Goal: Information Seeking & Learning: Learn about a topic

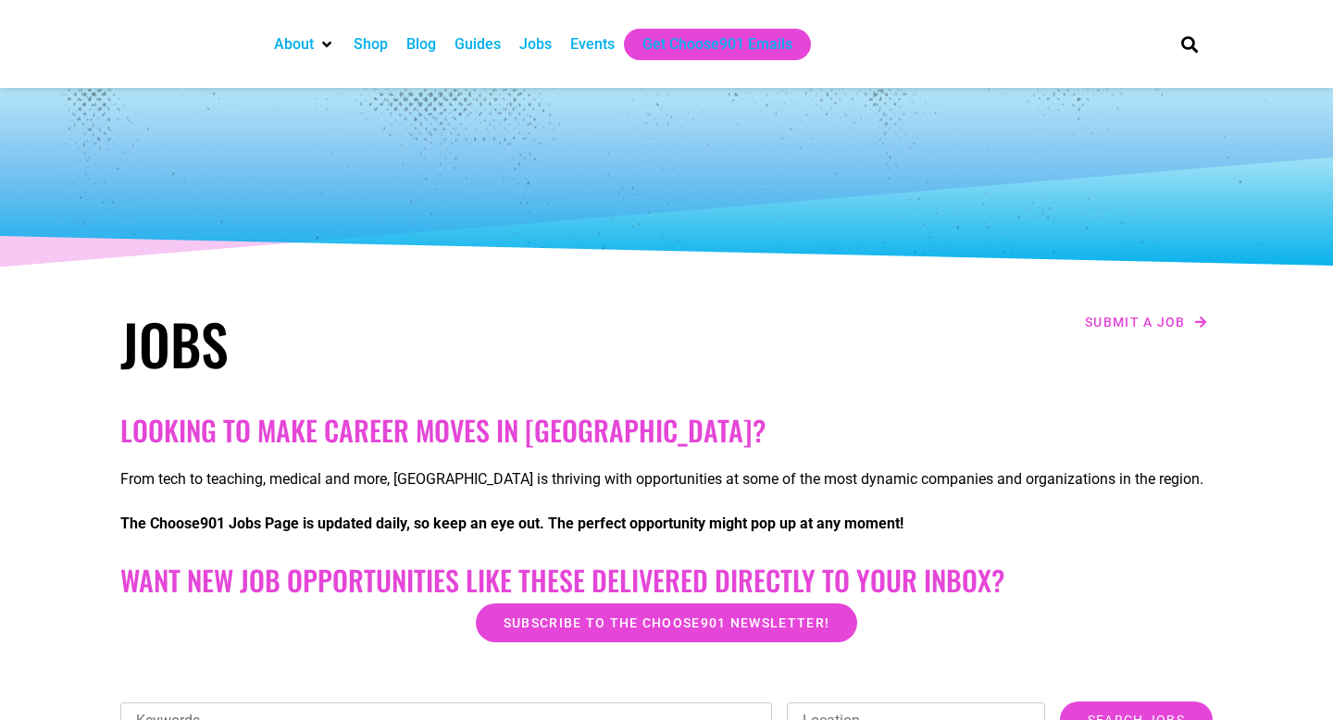
click at [548, 49] on div "Jobs" at bounding box center [535, 44] width 32 height 22
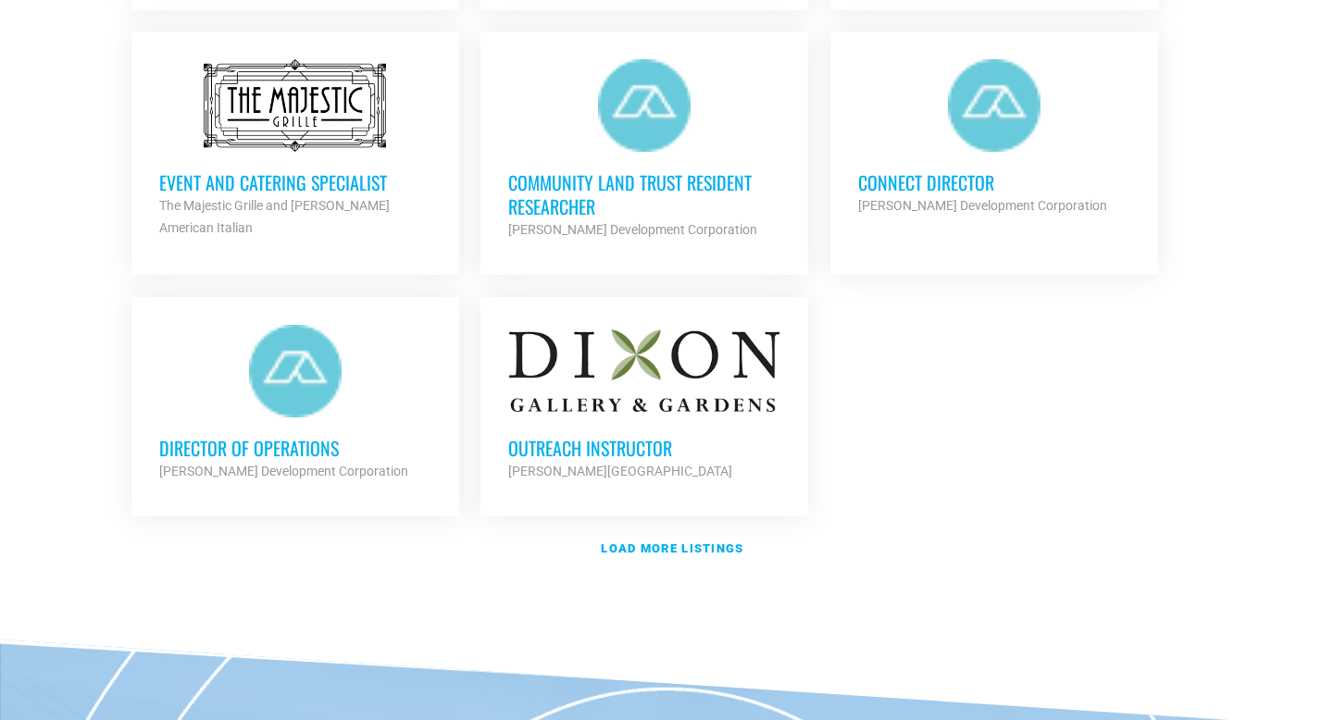
scroll to position [2156, 0]
click at [643, 543] on strong "Load more listings" at bounding box center [672, 550] width 143 height 14
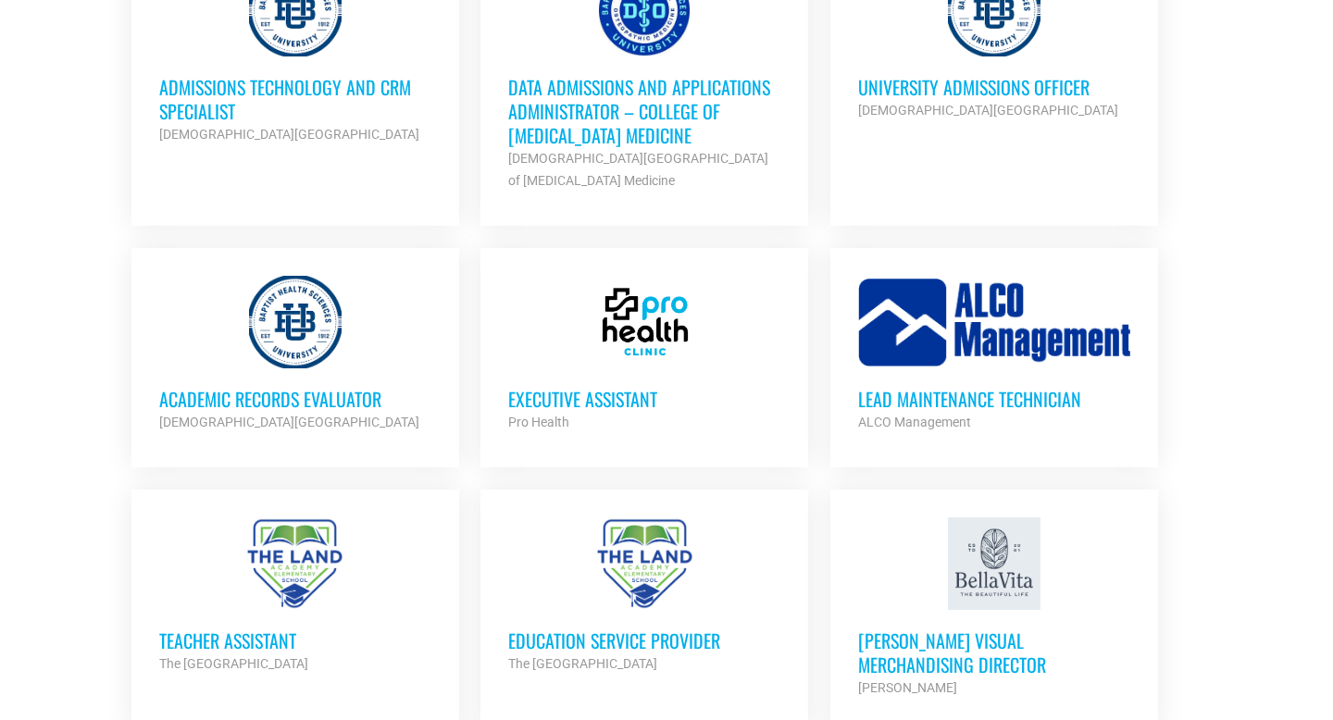
scroll to position [3317, 0]
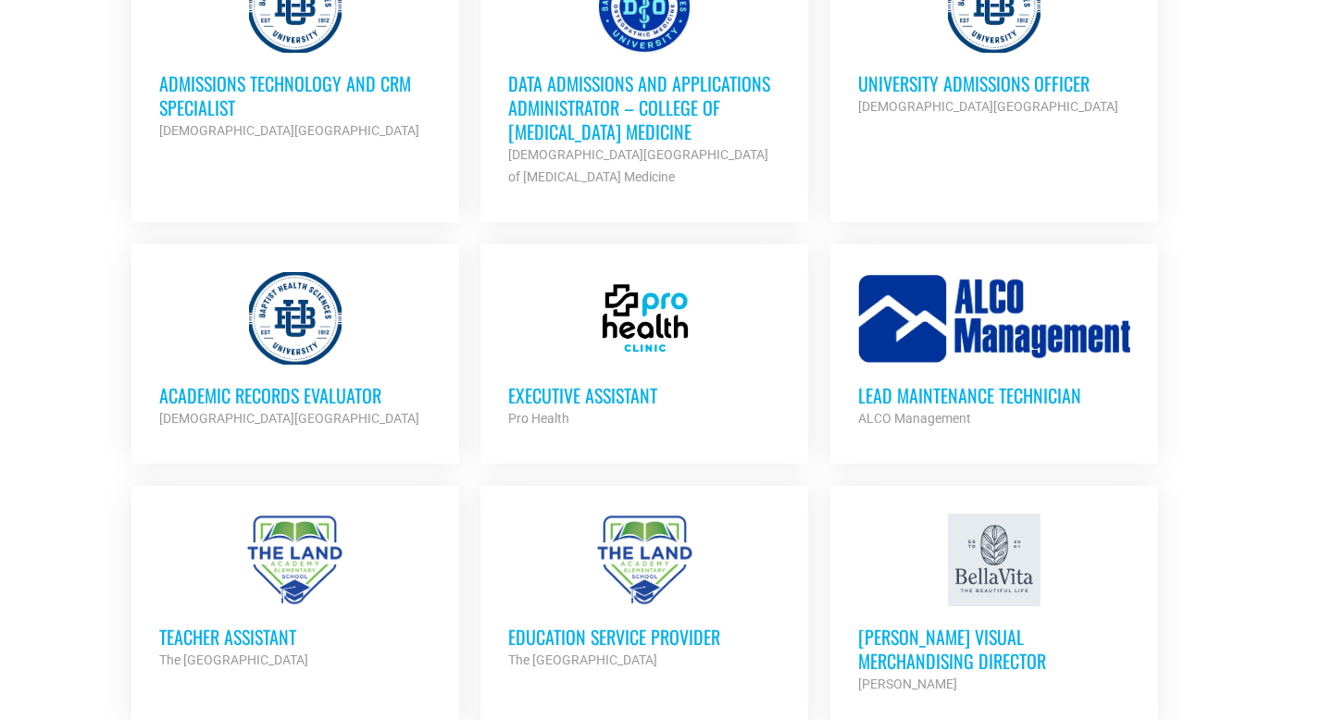
click at [977, 73] on h3 "University Admissions Officer" at bounding box center [994, 83] width 272 height 24
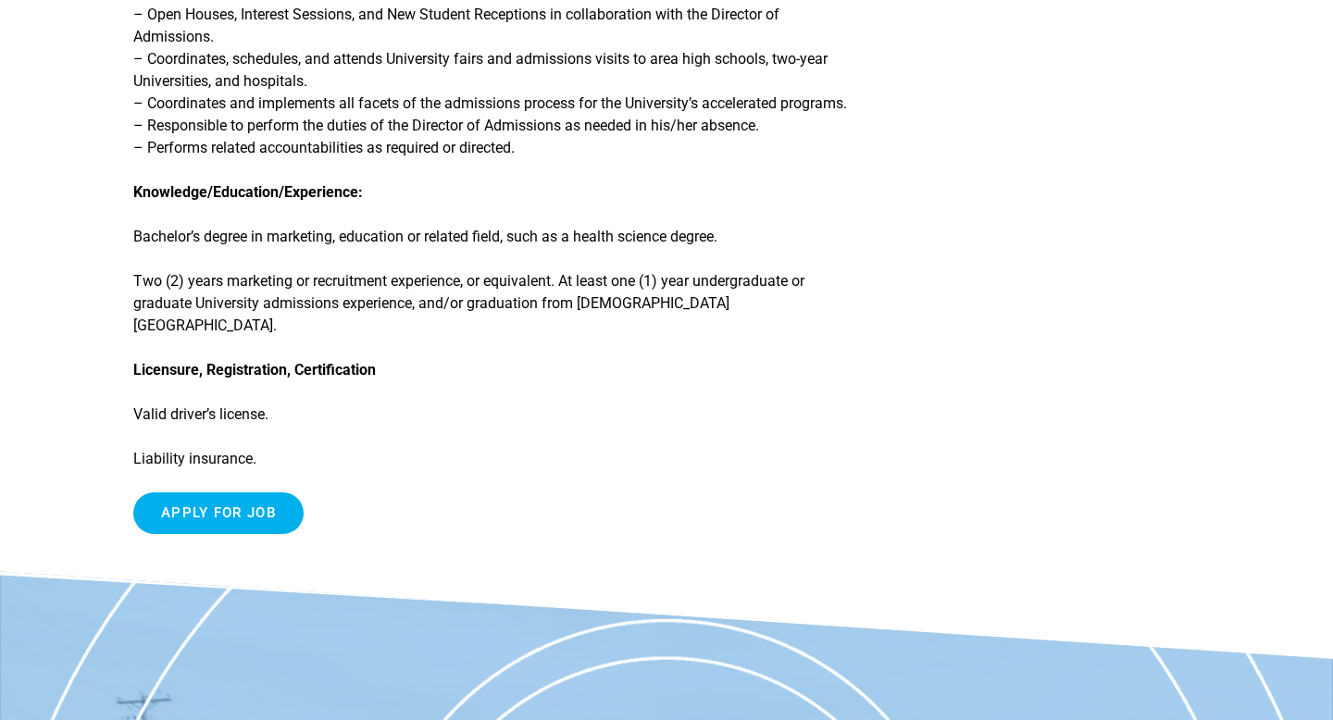
scroll to position [685, 0]
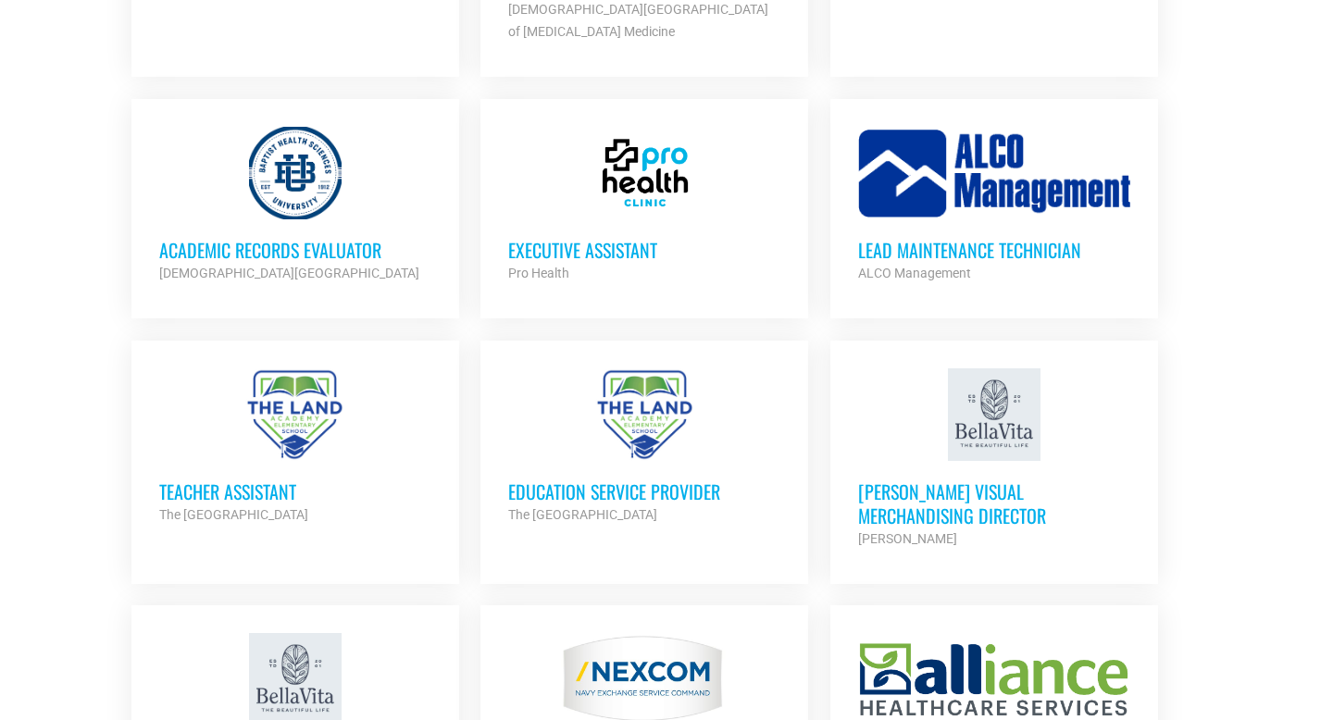
scroll to position [3471, 0]
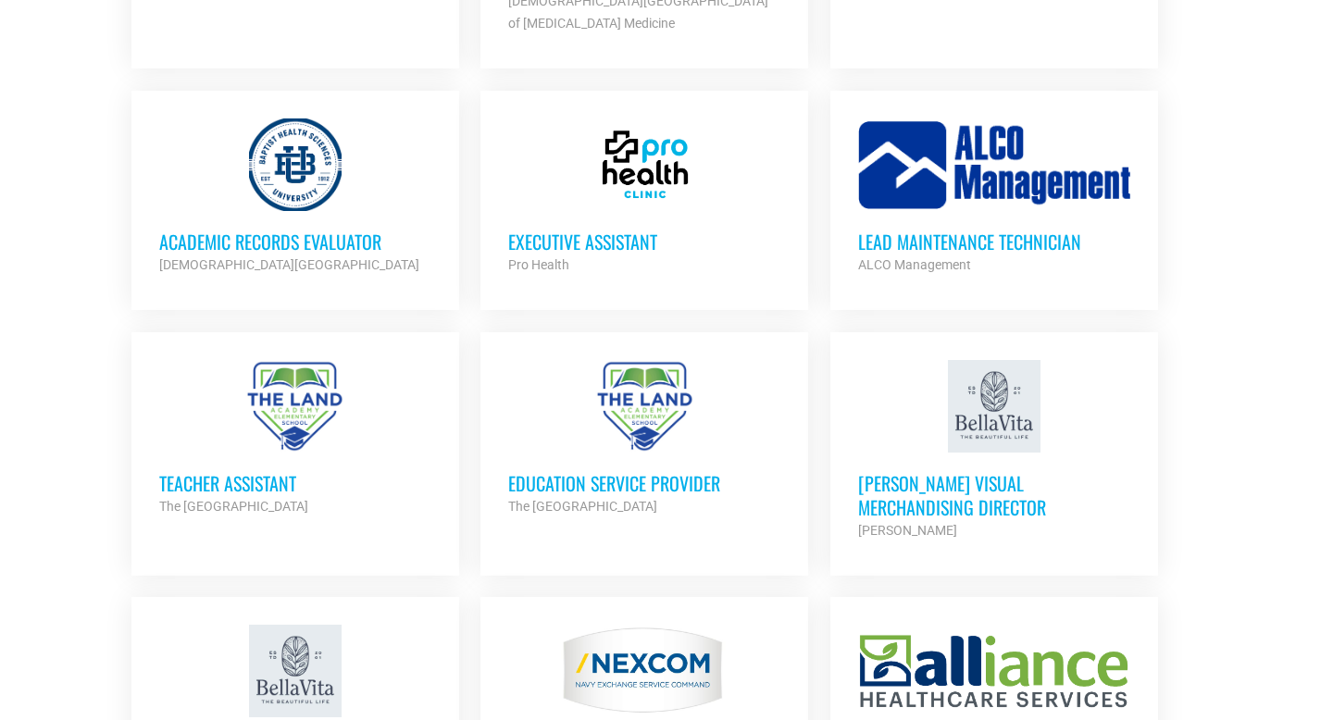
click at [553, 471] on h3 "Education Service Provider" at bounding box center [644, 483] width 272 height 24
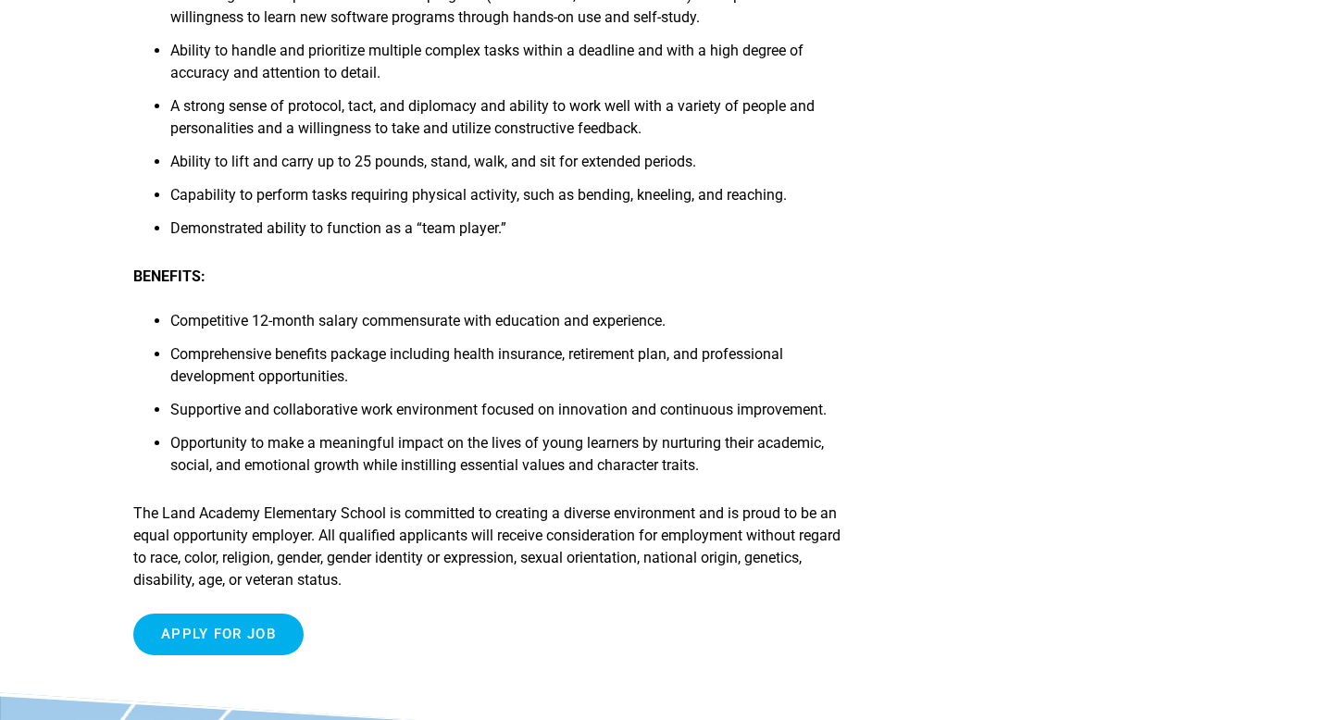
scroll to position [2280, 0]
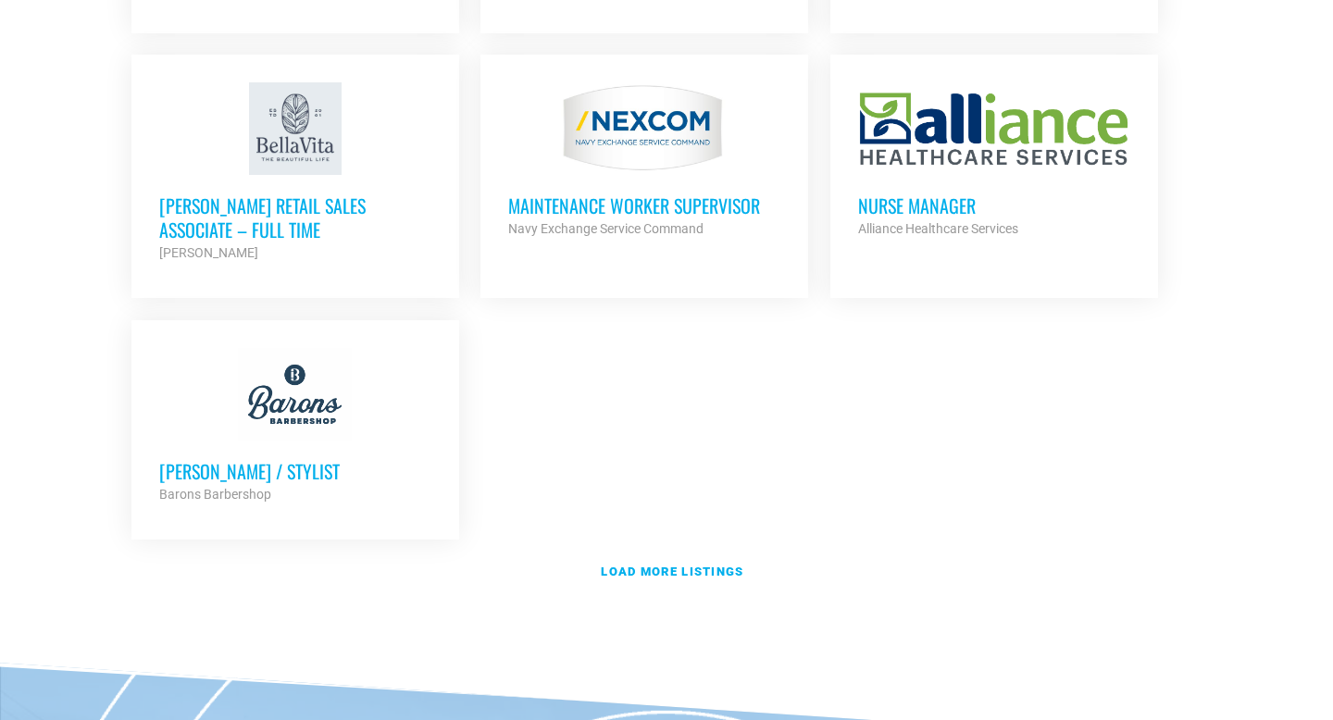
scroll to position [4036, 0]
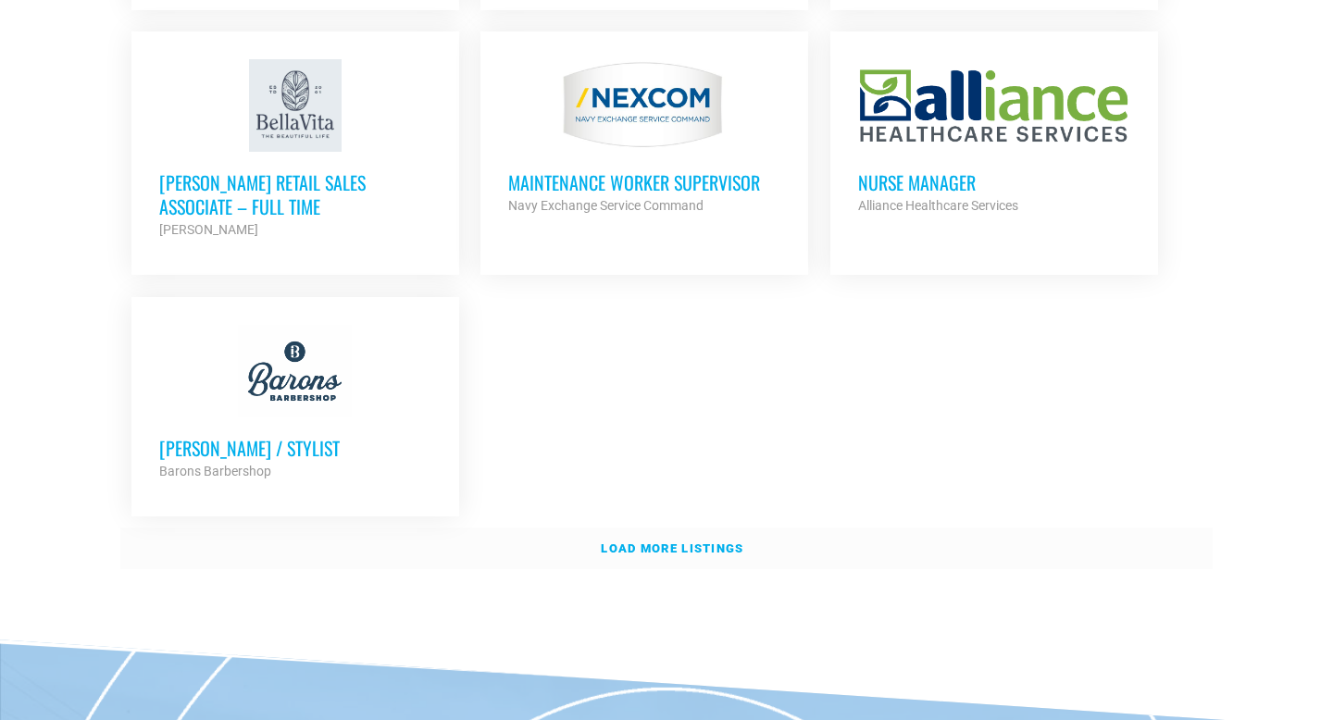
click at [621, 542] on strong "Load more listings" at bounding box center [672, 549] width 143 height 14
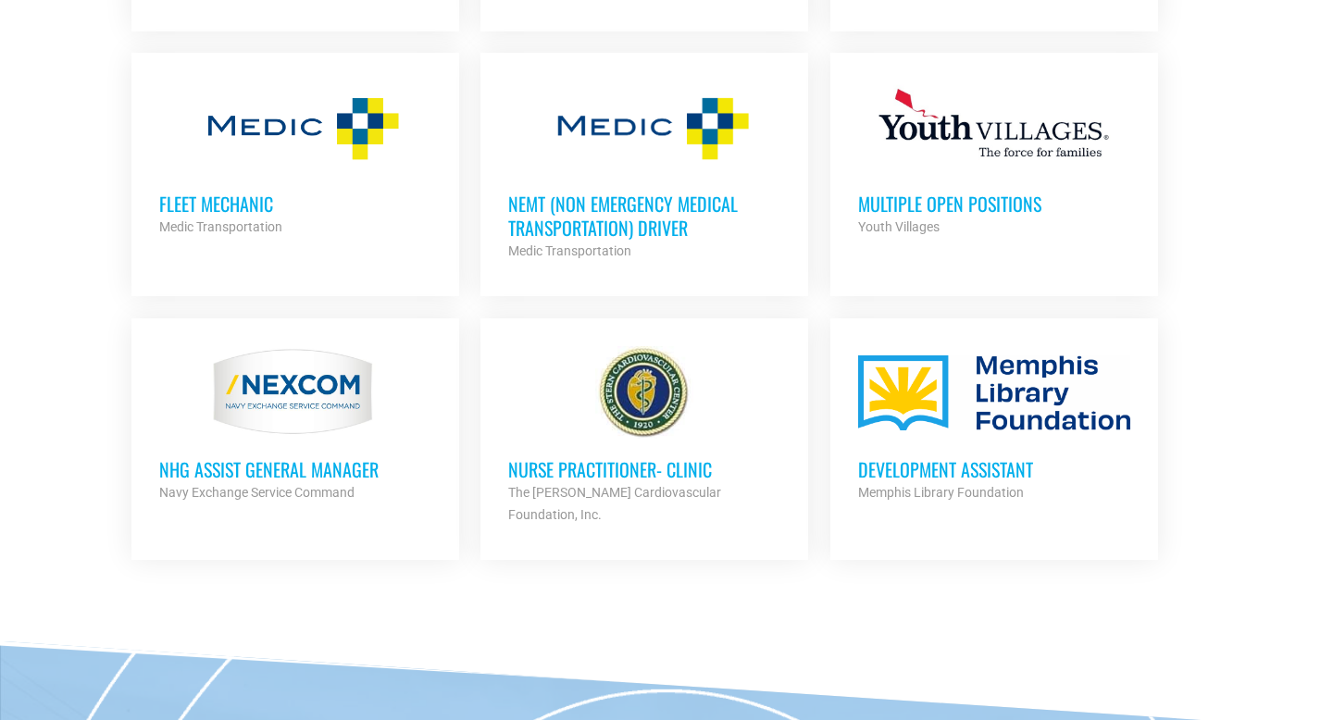
scroll to position [4578, 0]
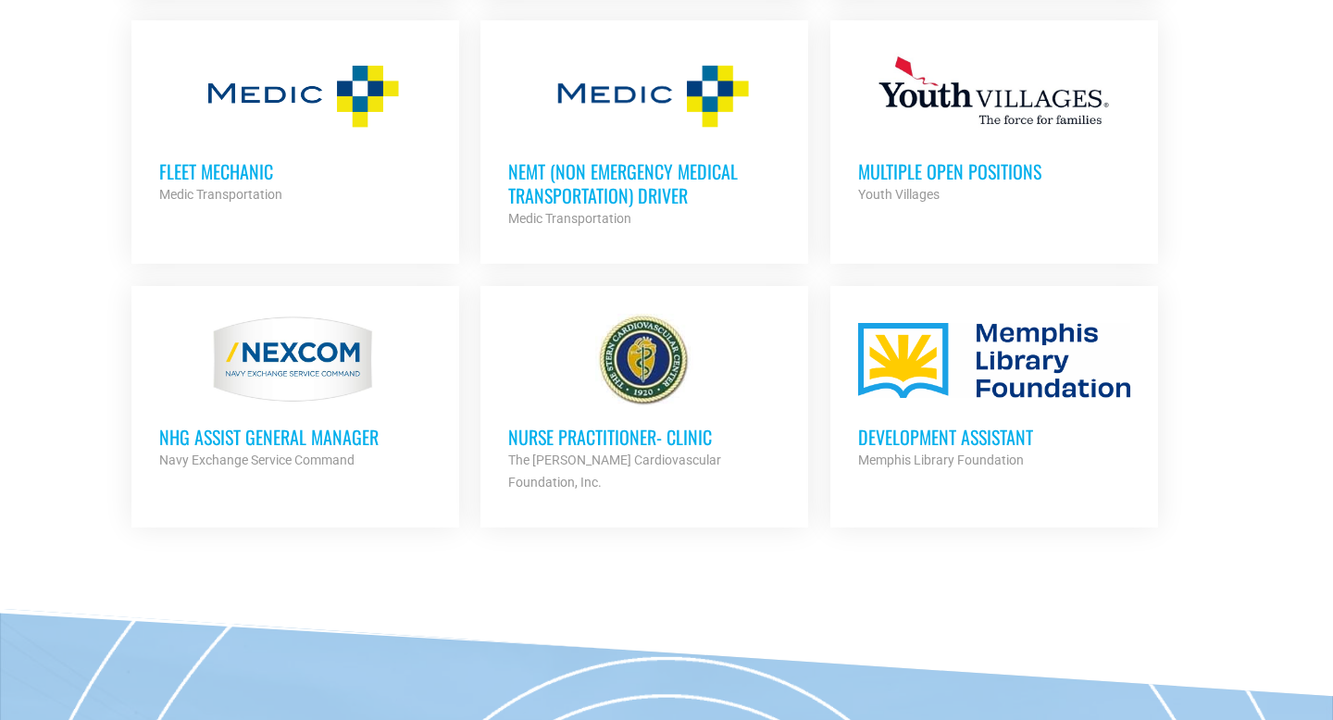
click at [586, 425] on h3 "Nurse Practitioner- Clinic" at bounding box center [644, 437] width 272 height 24
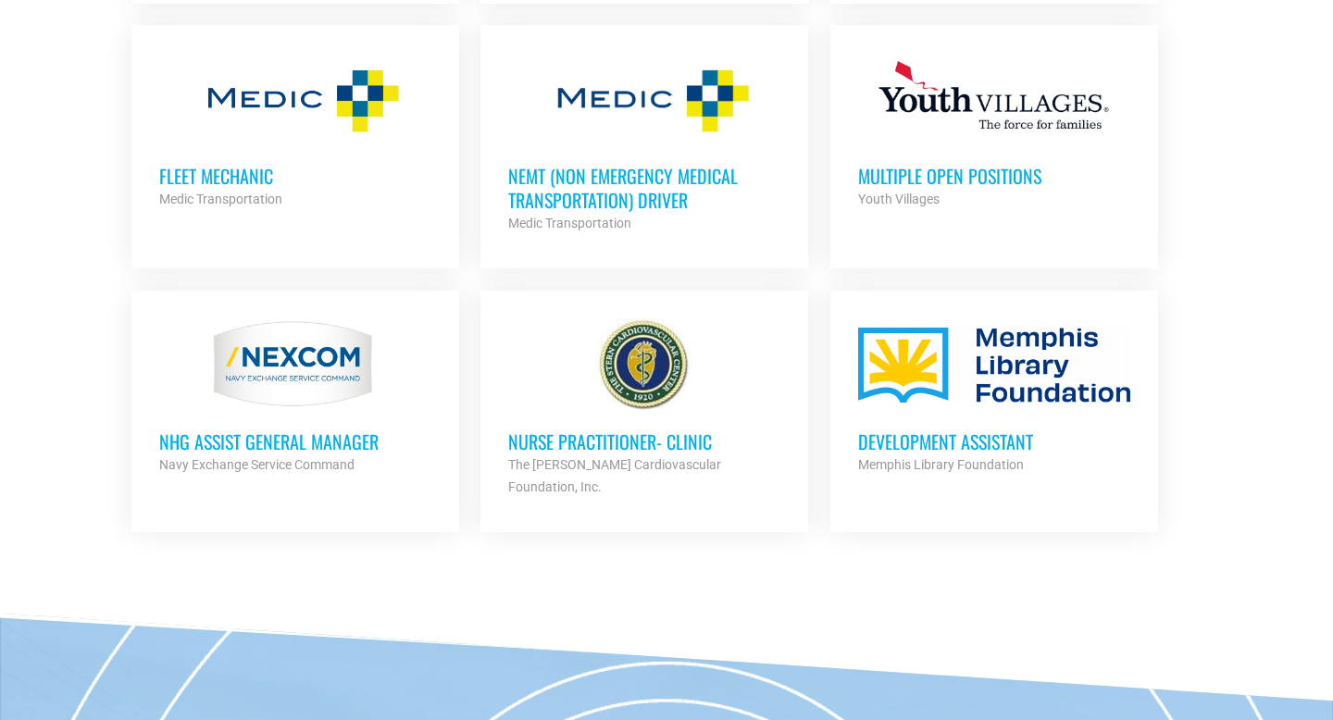
scroll to position [4622, 0]
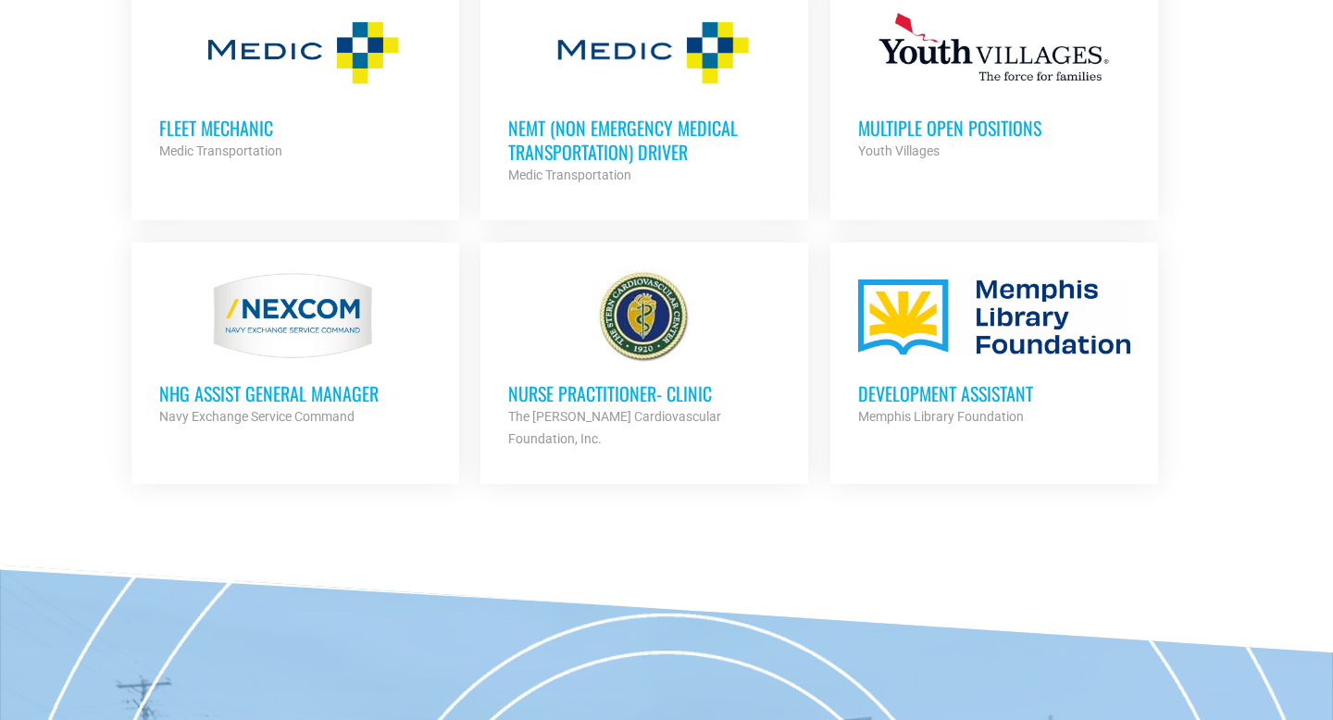
click at [924, 389] on h3 "Development Assistant" at bounding box center [994, 393] width 272 height 24
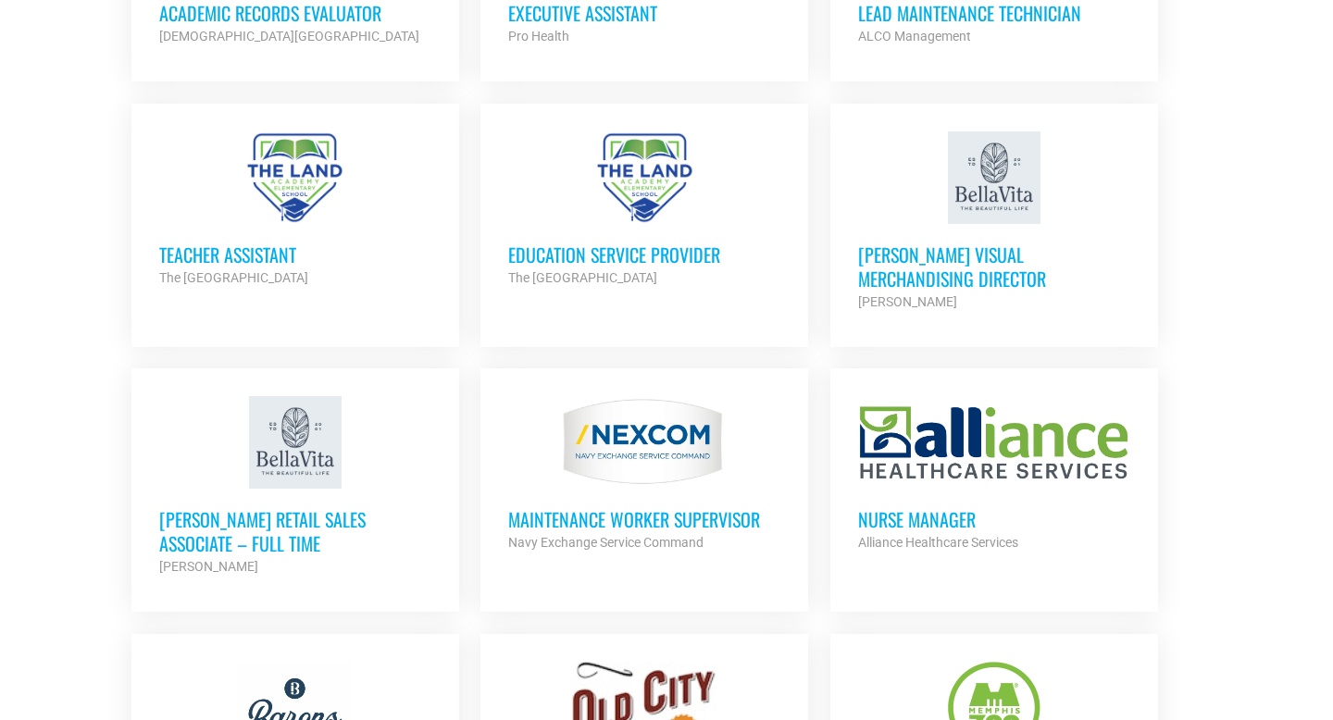
scroll to position [3698, 0]
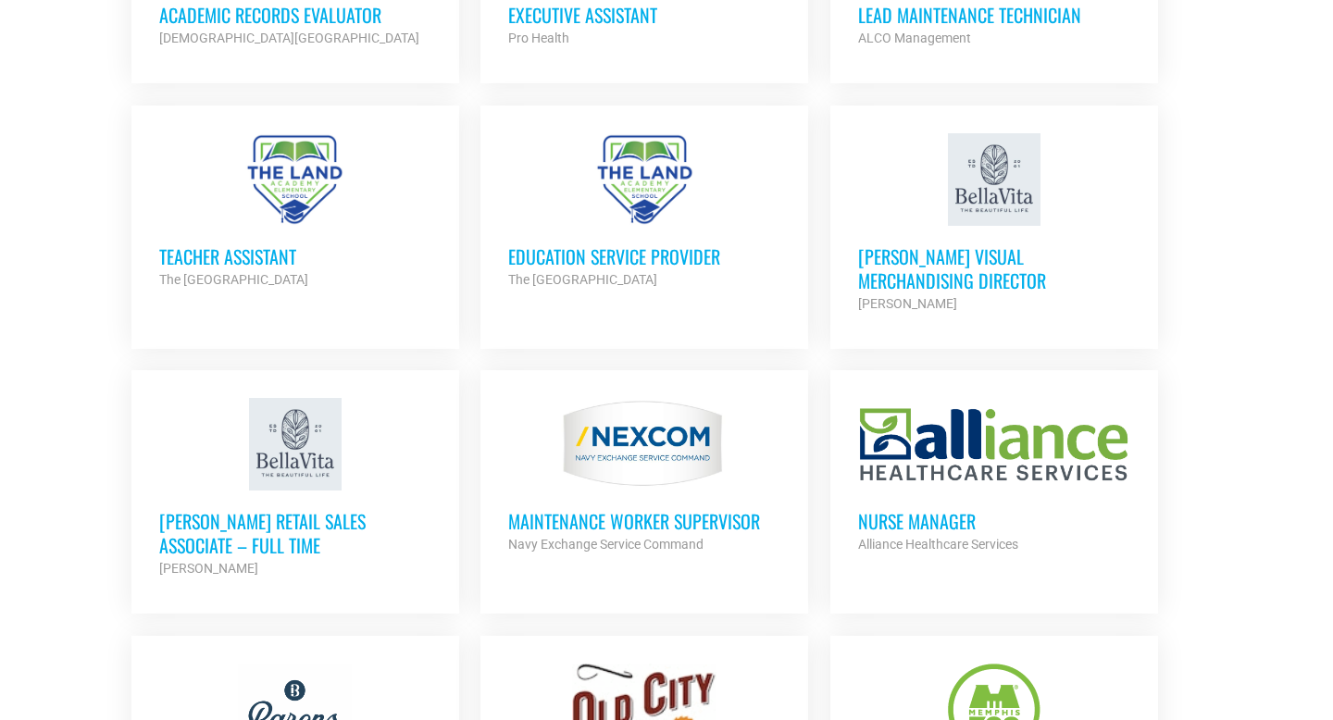
click at [612, 253] on h3 "Education Service Provider" at bounding box center [644, 256] width 272 height 24
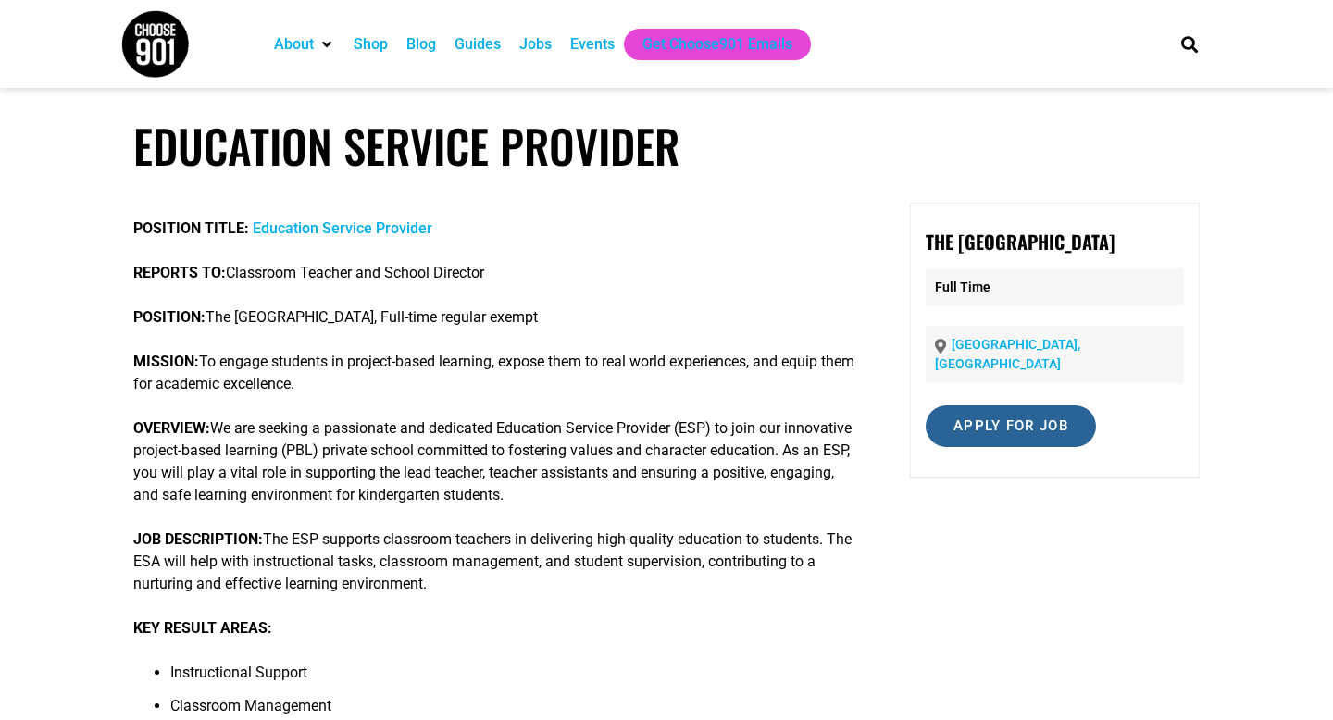
click at [970, 435] on input "Apply for job" at bounding box center [1011, 426] width 170 height 42
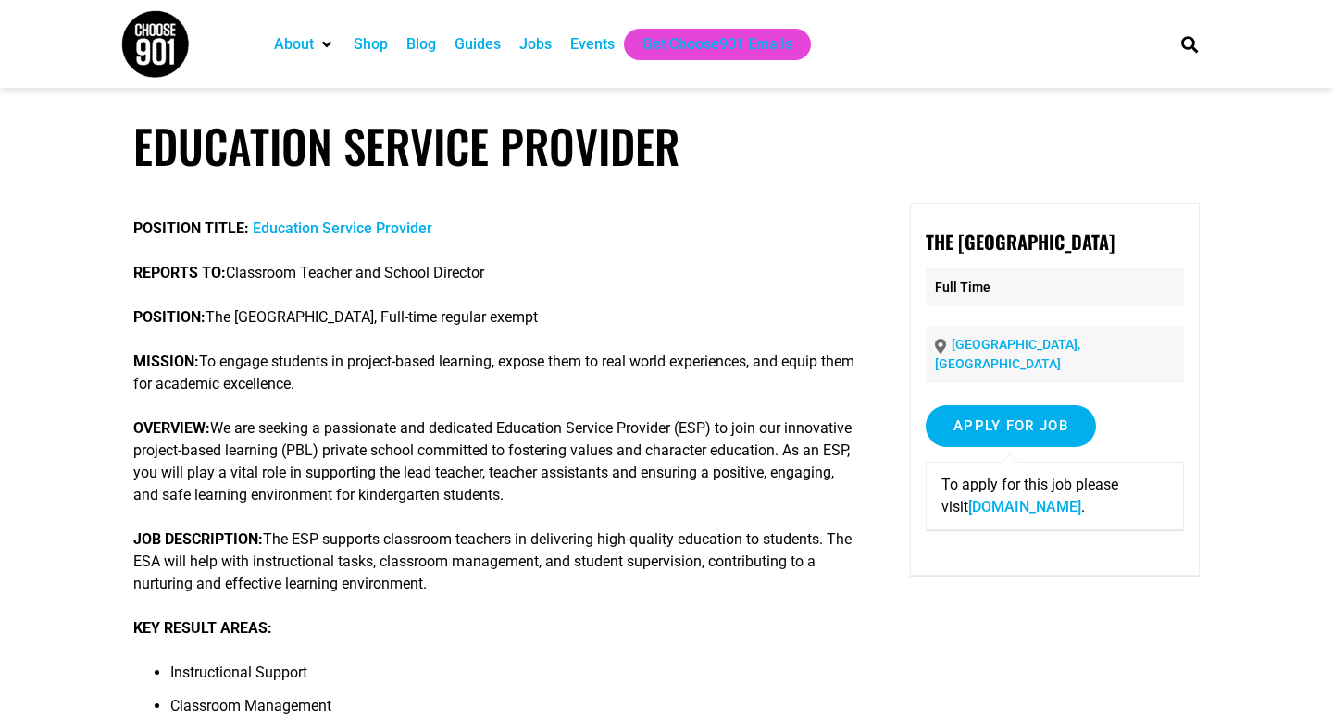
click at [968, 512] on link "forms.gle" at bounding box center [1024, 507] width 113 height 18
